Goal: Task Accomplishment & Management: Manage account settings

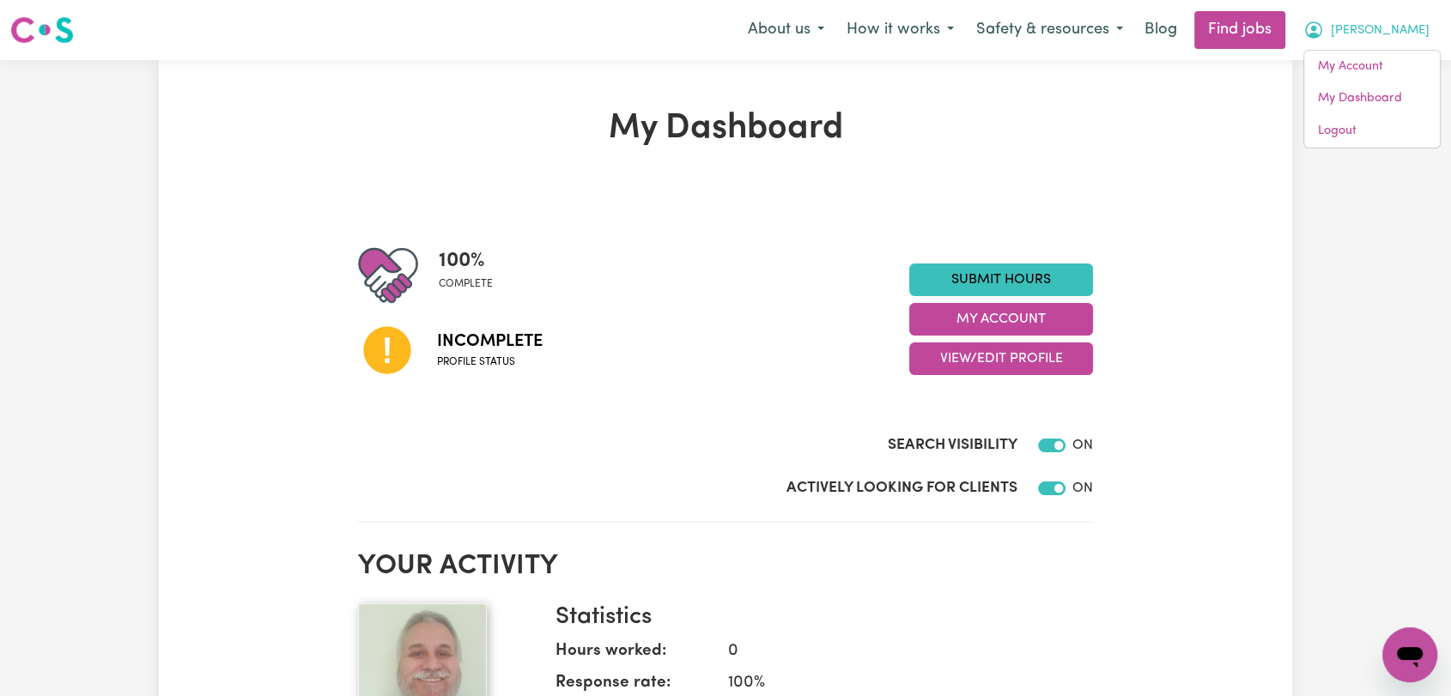
click at [1357, 134] on link "Logout" at bounding box center [1373, 131] width 136 height 33
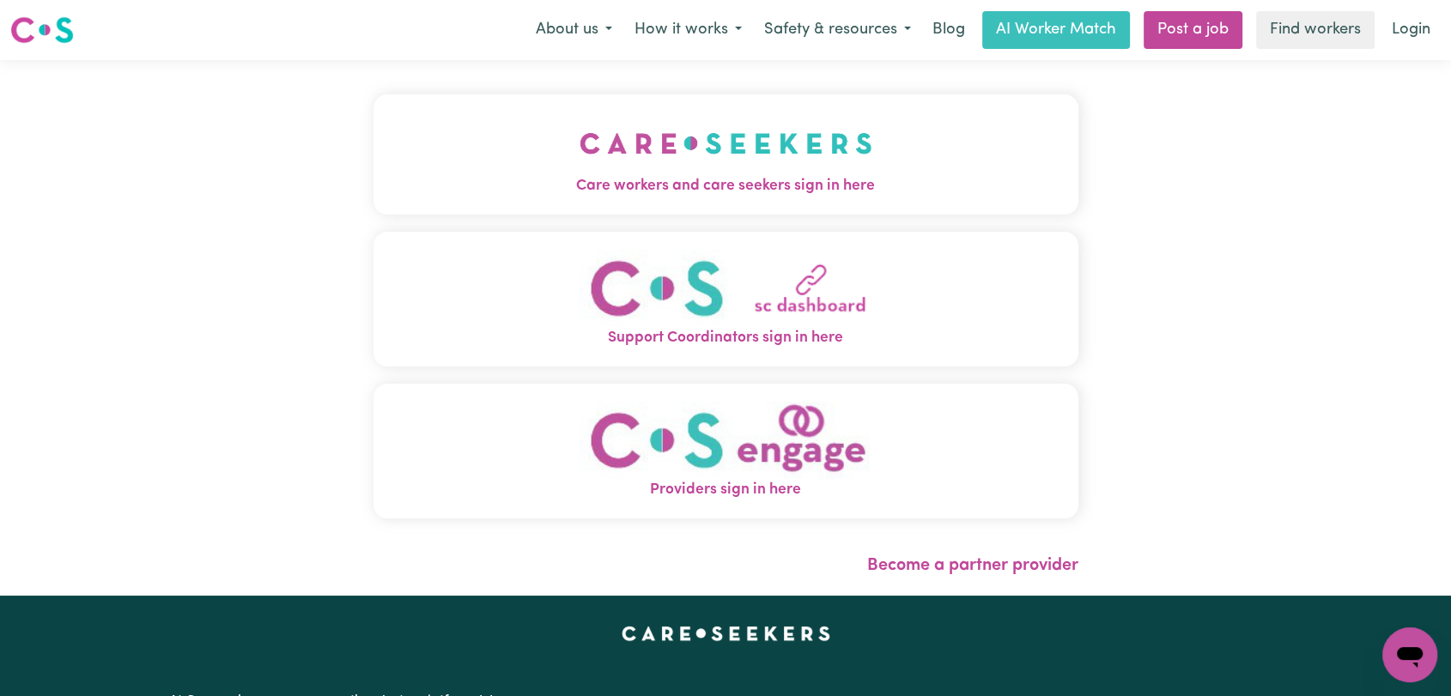
click at [598, 175] on span "Care workers and care seekers sign in here" at bounding box center [726, 186] width 705 height 22
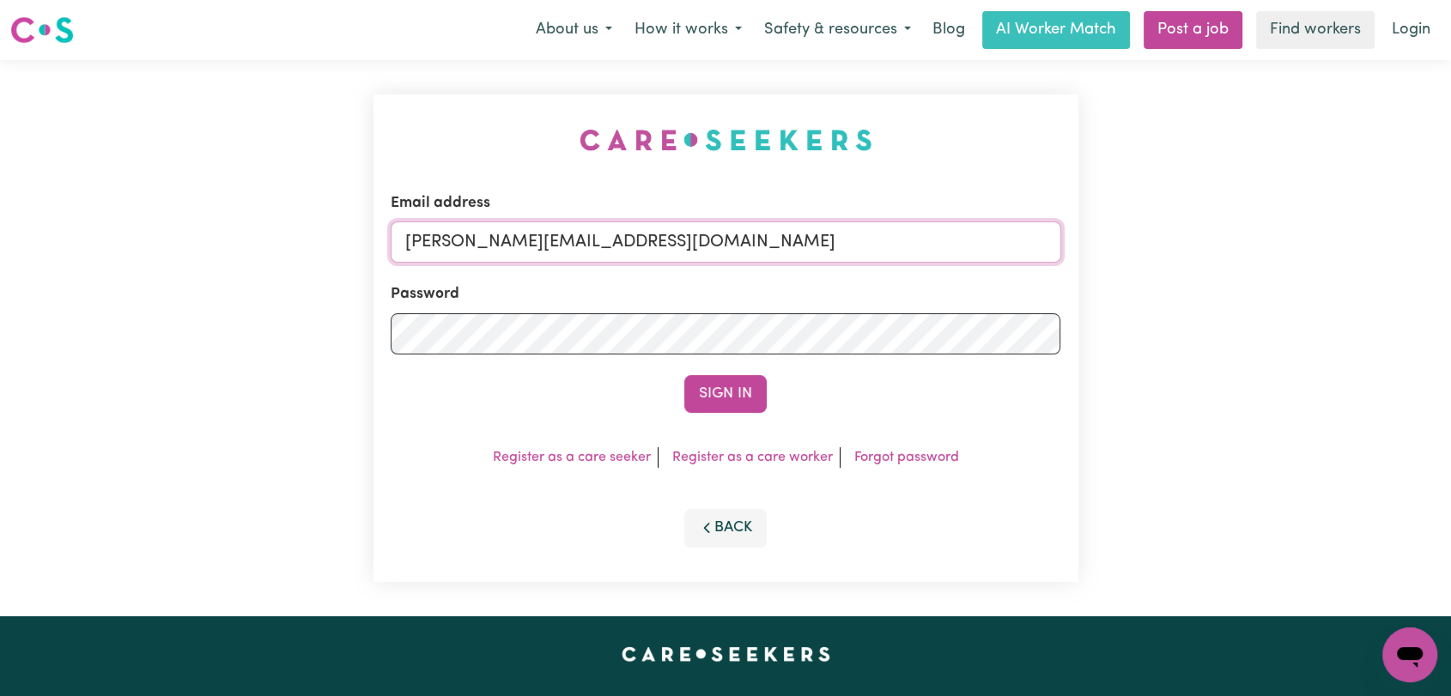
click at [701, 250] on input "toni@careseekers.com.au" at bounding box center [726, 242] width 671 height 41
type input "onboardingcs@careseekers.com.au"
click at [717, 400] on button "Sign In" at bounding box center [725, 394] width 82 height 38
